Goal: Transaction & Acquisition: Purchase product/service

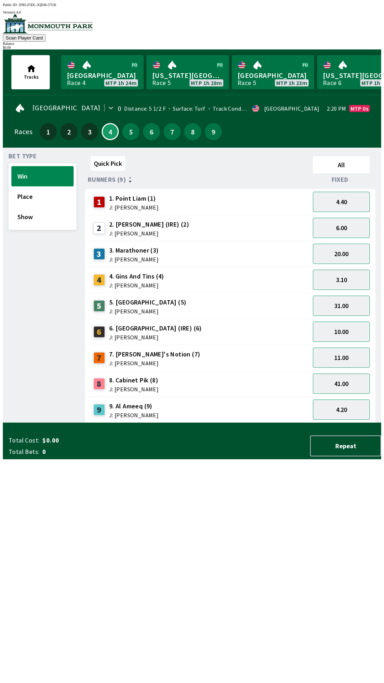
scroll to position [0, 695]
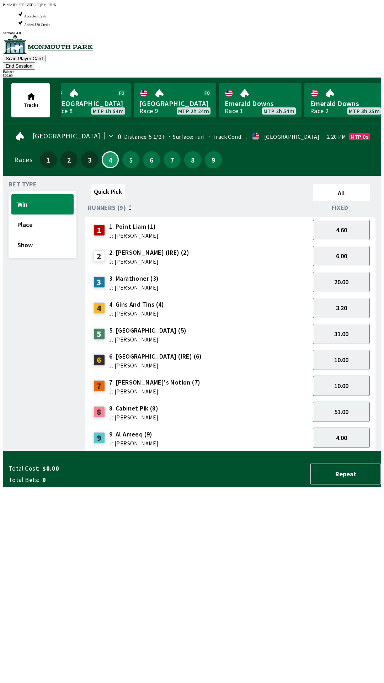
click at [343, 375] on button "10.00" at bounding box center [341, 385] width 57 height 20
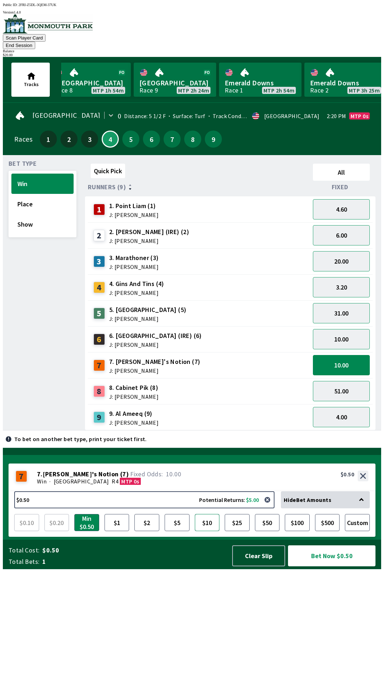
click at [209, 531] on button "$10" at bounding box center [207, 522] width 25 height 17
click at [338, 566] on button "Bet Now $10.00" at bounding box center [331, 555] width 87 height 21
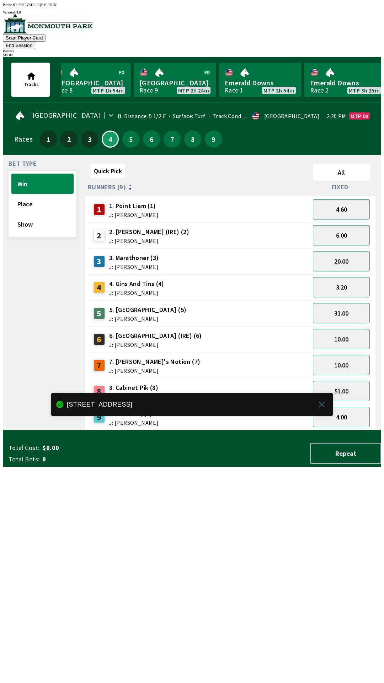
click at [229, 430] on div "Quick Pick All Runners (9) Fixed 1 1. Point [PERSON_NAME] (1) J: [PERSON_NAME] …" at bounding box center [233, 295] width 296 height 269
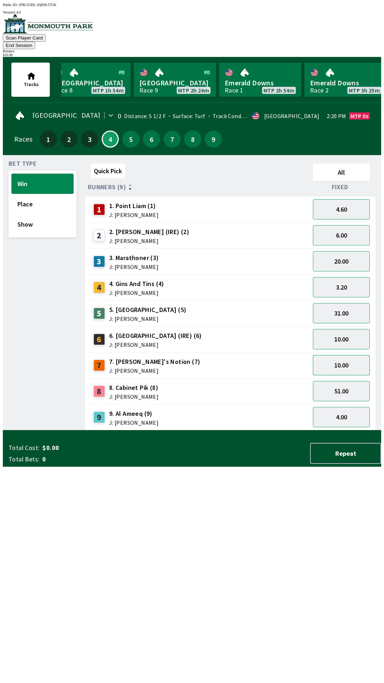
click at [350, 355] on button "10.00" at bounding box center [341, 365] width 57 height 20
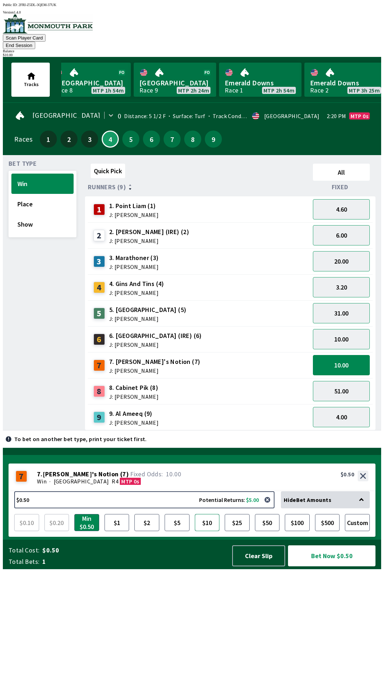
click at [205, 531] on button "$10" at bounding box center [207, 522] width 25 height 17
click at [336, 566] on button "Bet Now $10.00" at bounding box center [331, 555] width 87 height 21
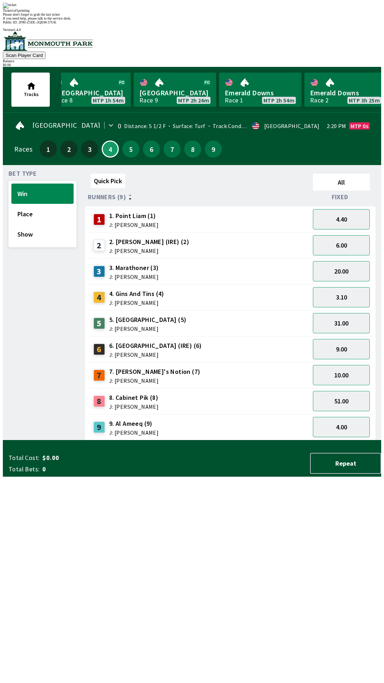
click at [180, 440] on div "Quick Pick All Runners (9) Fixed 1 1. Point [PERSON_NAME] (1) J: [PERSON_NAME] …" at bounding box center [233, 305] width 296 height 269
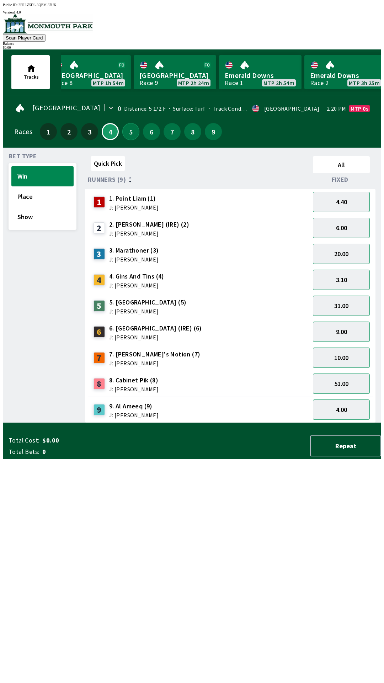
click at [129, 134] on button "5" at bounding box center [130, 131] width 17 height 17
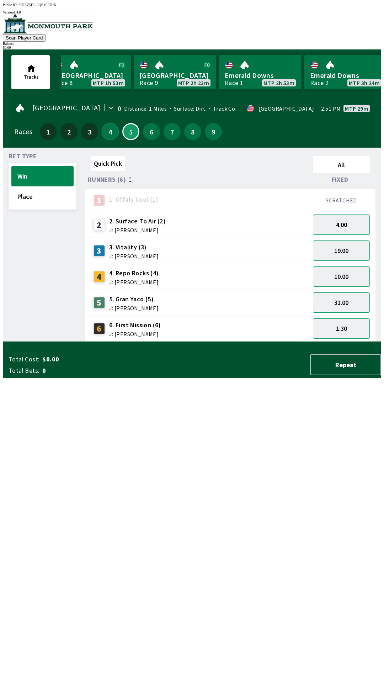
click at [105, 133] on button "4" at bounding box center [110, 131] width 17 height 17
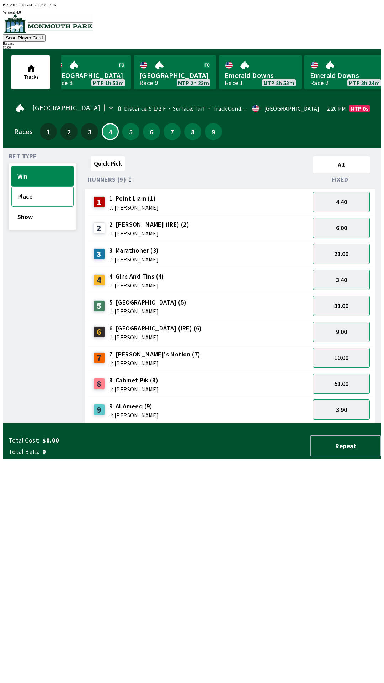
click at [40, 195] on button "Place" at bounding box center [42, 196] width 62 height 20
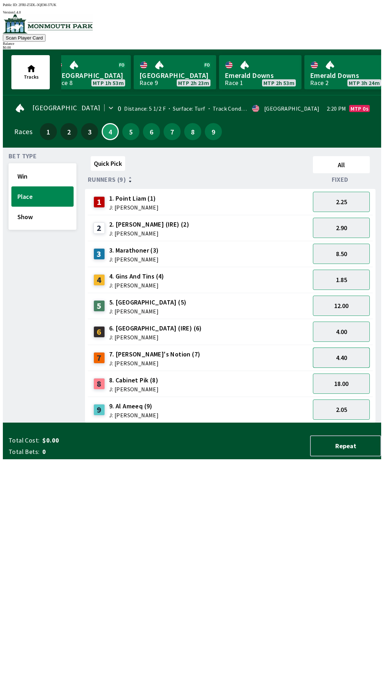
click at [351, 359] on button "4.40" at bounding box center [341, 357] width 57 height 20
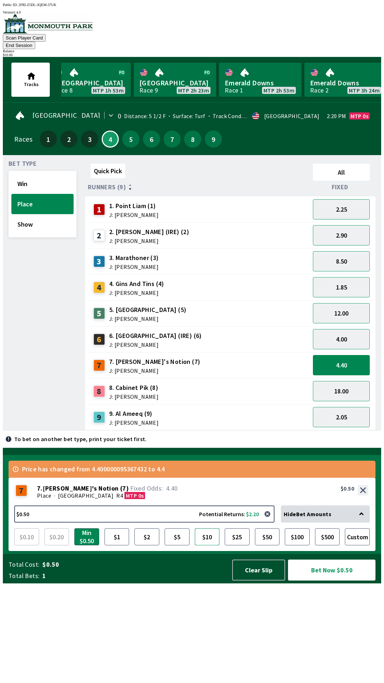
click at [204, 545] on button "$10" at bounding box center [207, 536] width 25 height 17
click at [346, 580] on button "Bet Now $10.00" at bounding box center [331, 569] width 87 height 21
